Goal: Find specific page/section: Find specific page/section

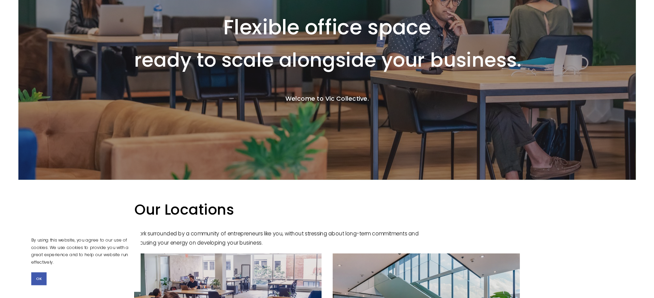
scroll to position [97, 0]
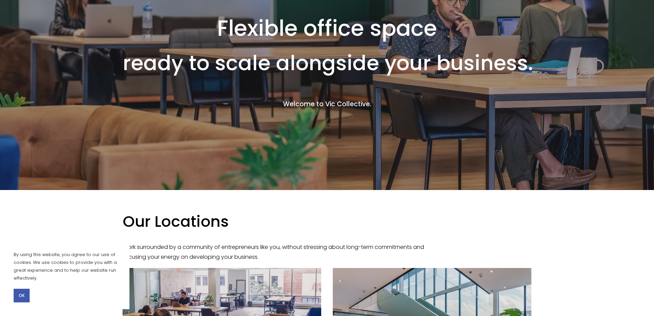
click at [27, 296] on button "OK" at bounding box center [22, 296] width 16 height 14
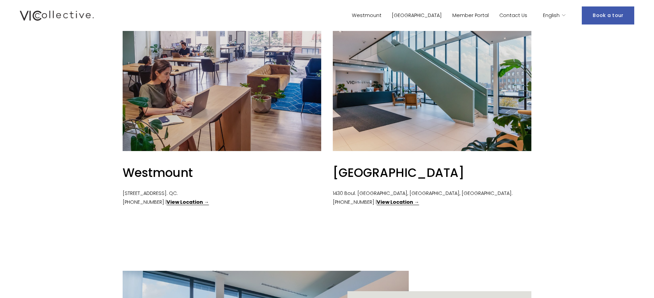
scroll to position [328, 0]
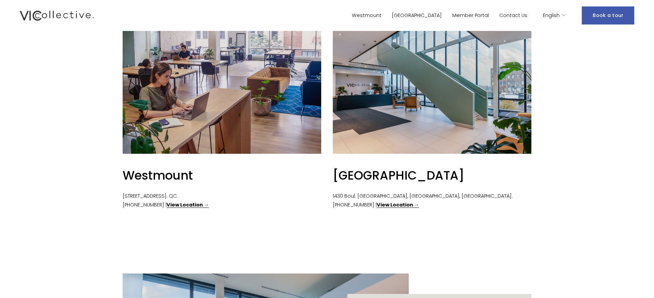
click at [179, 205] on strong "View Location →" at bounding box center [188, 205] width 42 height 7
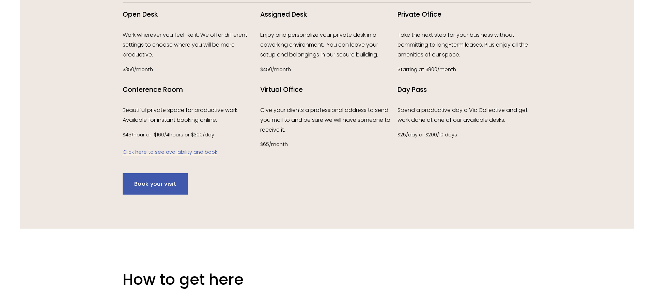
scroll to position [981, 0]
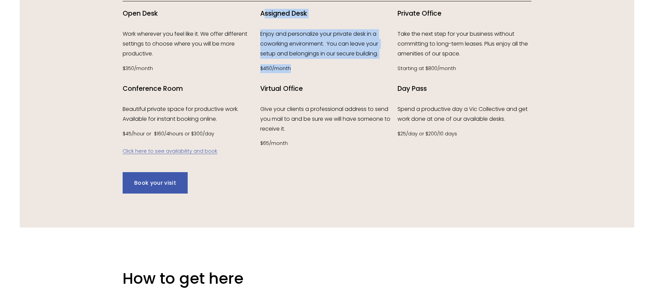
drag, startPoint x: 297, startPoint y: 67, endPoint x: 263, endPoint y: 13, distance: 64.4
click at [263, 13] on div "Assigned Desk Enjoy and personalize your private desk in a coworking environmen…" at bounding box center [327, 41] width 134 height 64
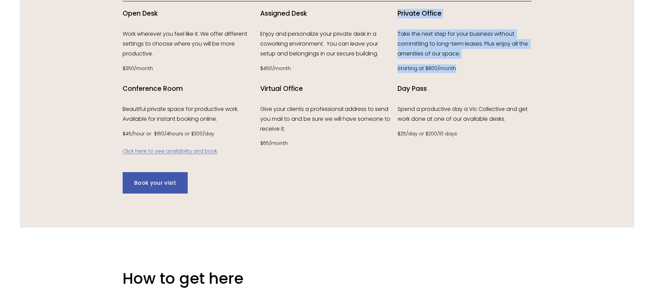
drag, startPoint x: 458, startPoint y: 66, endPoint x: 396, endPoint y: 16, distance: 79.9
click at [396, 15] on div "Our Plans Work surrounded by a community of entrepreneurs like you, without str…" at bounding box center [327, 70] width 615 height 272
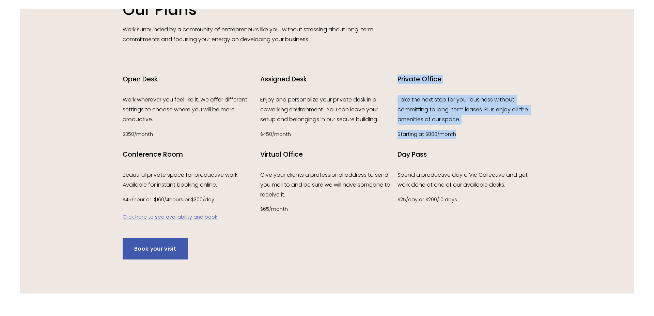
scroll to position [927, 0]
